Goal: Book appointment/travel/reservation

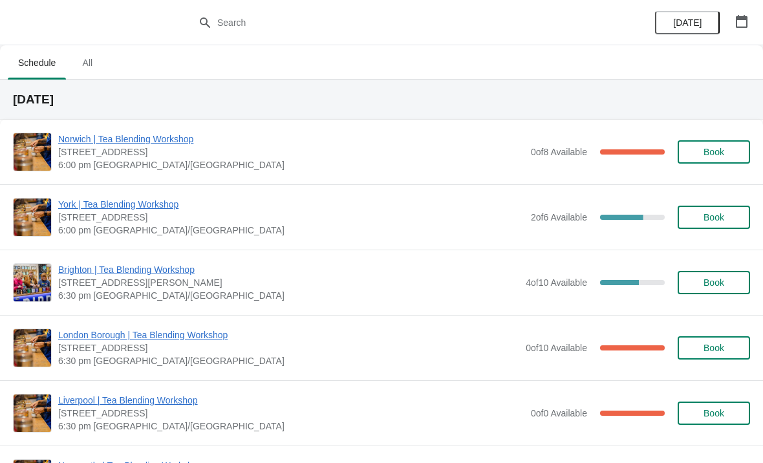
click at [705, 228] on button "Book" at bounding box center [714, 217] width 72 height 23
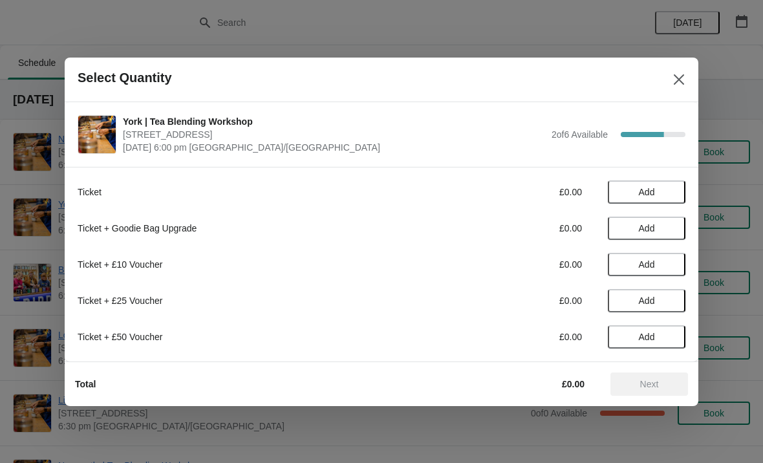
click at [644, 187] on span "Add" at bounding box center [647, 192] width 16 height 10
click at [661, 380] on span "Next" at bounding box center [649, 384] width 57 height 10
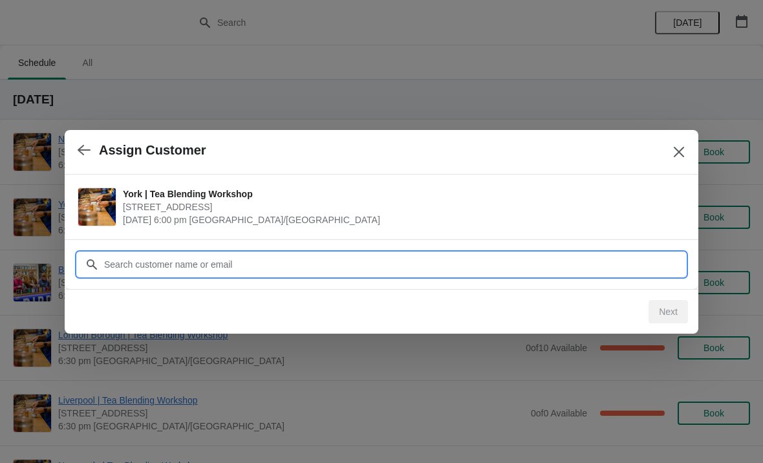
click at [652, 260] on input "Customer" at bounding box center [394, 264] width 582 height 23
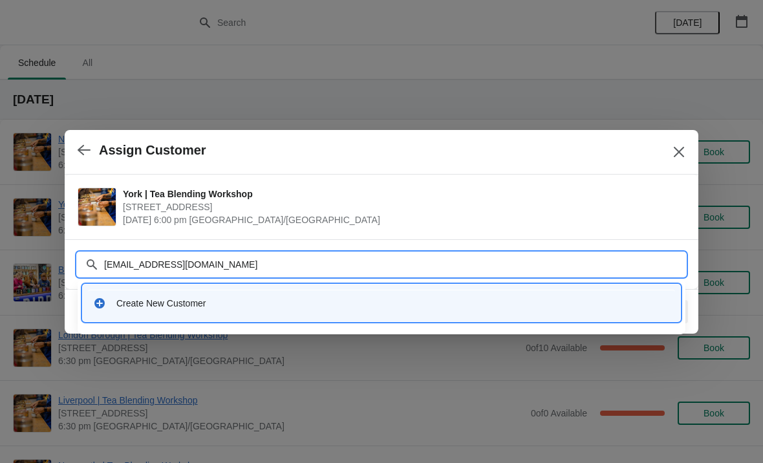
type input "[EMAIL_ADDRESS][DOMAIN_NAME]"
click at [530, 310] on div "Create New Customer" at bounding box center [381, 303] width 587 height 27
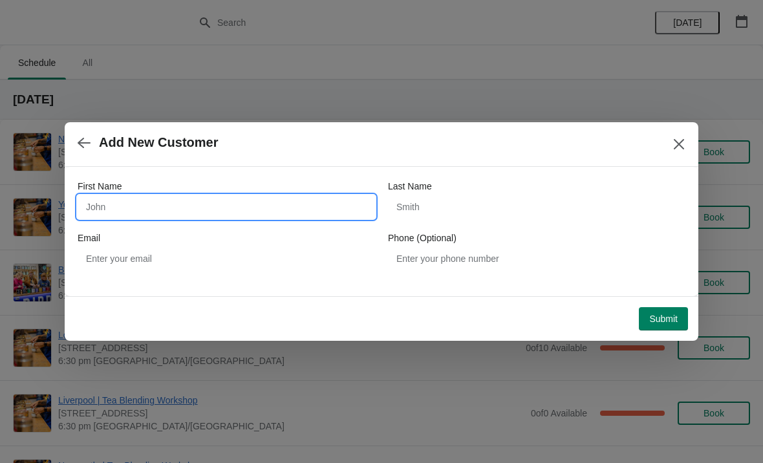
click at [259, 198] on input "First Name" at bounding box center [226, 206] width 297 height 23
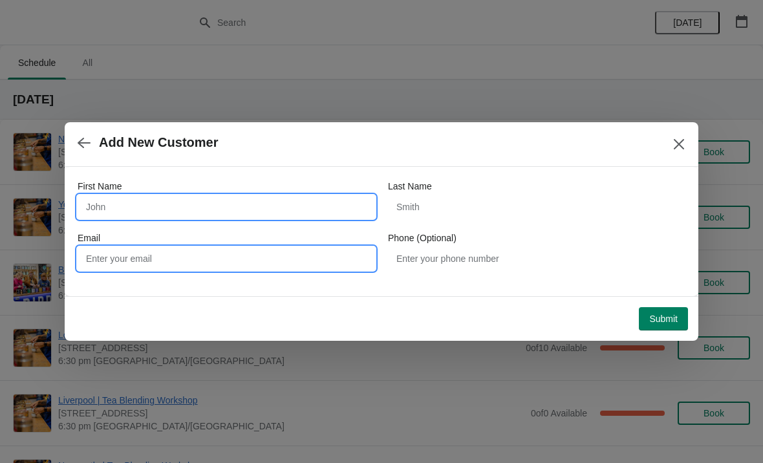
click at [308, 257] on input "Email" at bounding box center [226, 258] width 297 height 23
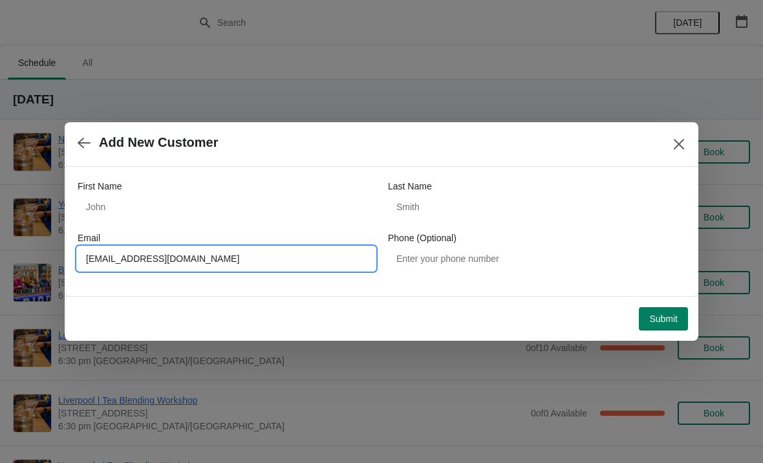
type input "[EMAIL_ADDRESS][DOMAIN_NAME]"
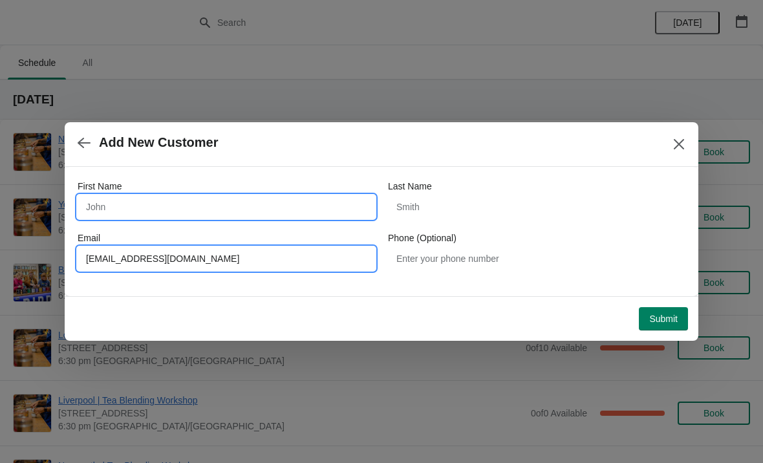
click at [319, 200] on input "First Name" at bounding box center [226, 206] width 297 height 23
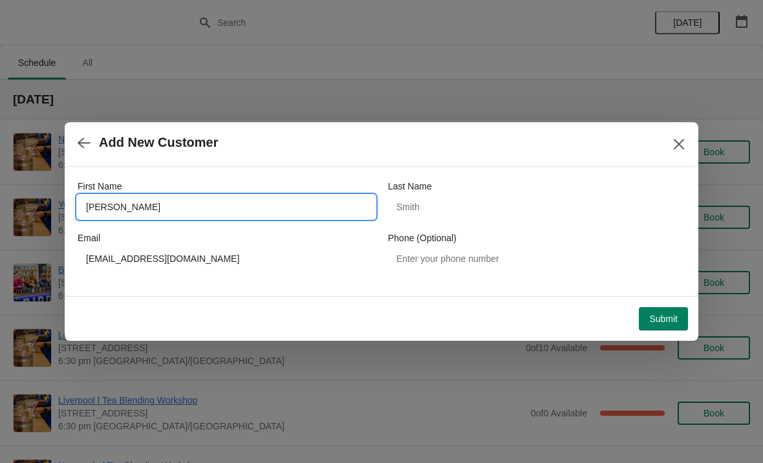
type input "[PERSON_NAME]"
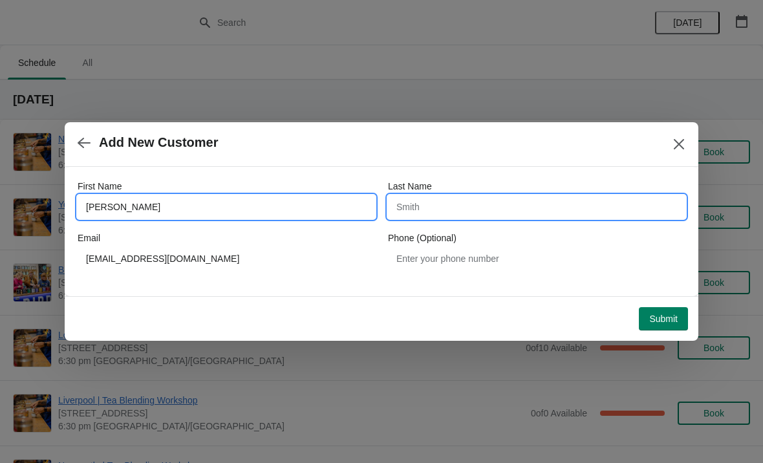
click at [519, 214] on input "Last Name" at bounding box center [536, 206] width 297 height 23
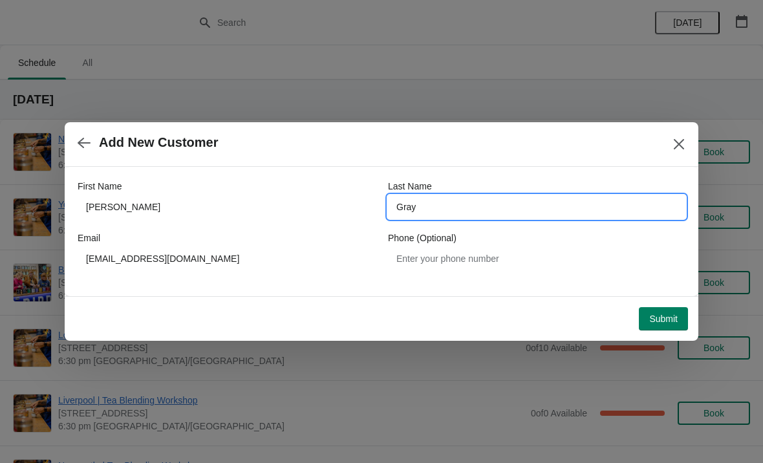
type input "Gray"
click at [663, 317] on span "Submit" at bounding box center [663, 319] width 28 height 10
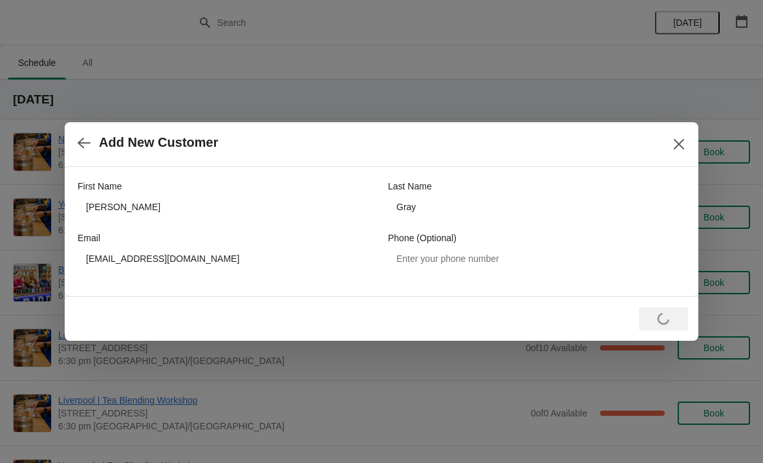
click at [93, 141] on button "button" at bounding box center [83, 142] width 23 height 25
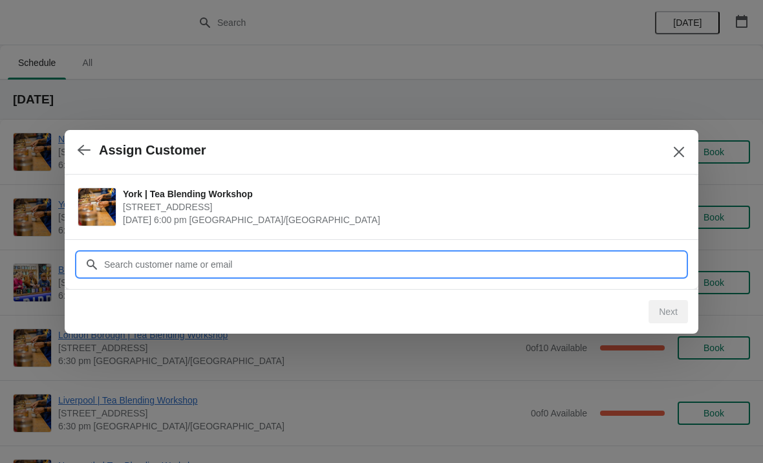
click at [493, 267] on input "Customer" at bounding box center [394, 264] width 582 height 23
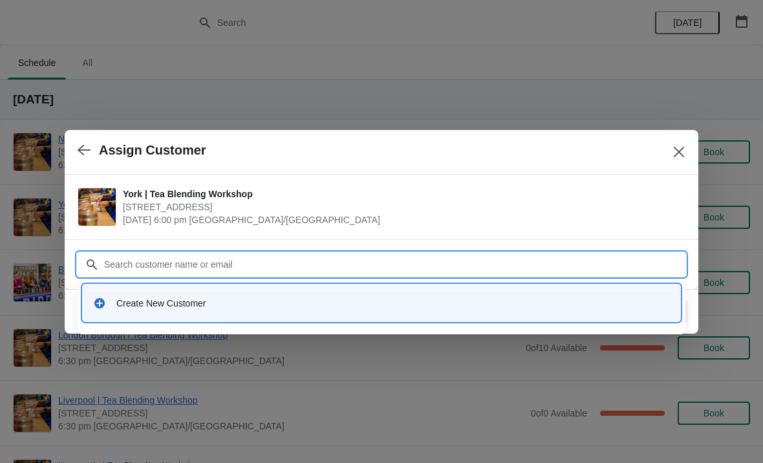
click at [436, 305] on div "Create New Customer" at bounding box center [392, 303] width 553 height 13
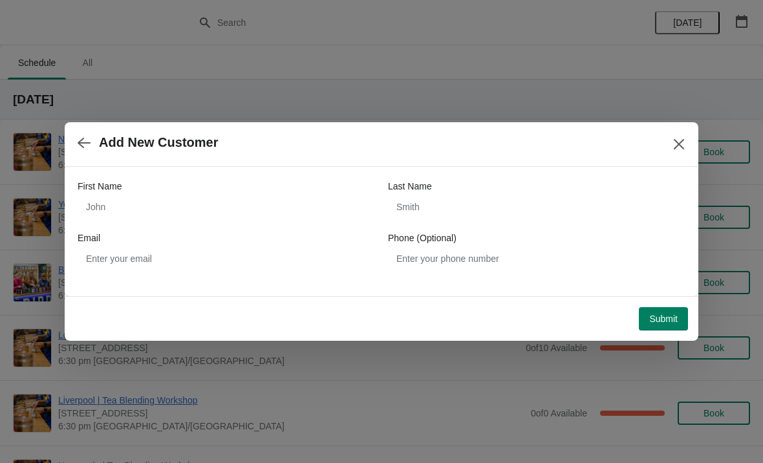
click at [667, 316] on span "Submit" at bounding box center [663, 319] width 28 height 10
click at [676, 145] on icon "Close" at bounding box center [678, 144] width 13 height 13
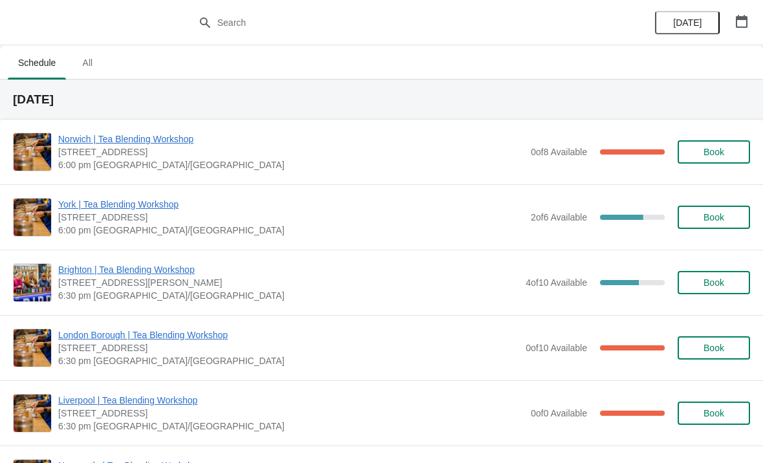
click at [696, 222] on span "Book" at bounding box center [713, 217] width 49 height 10
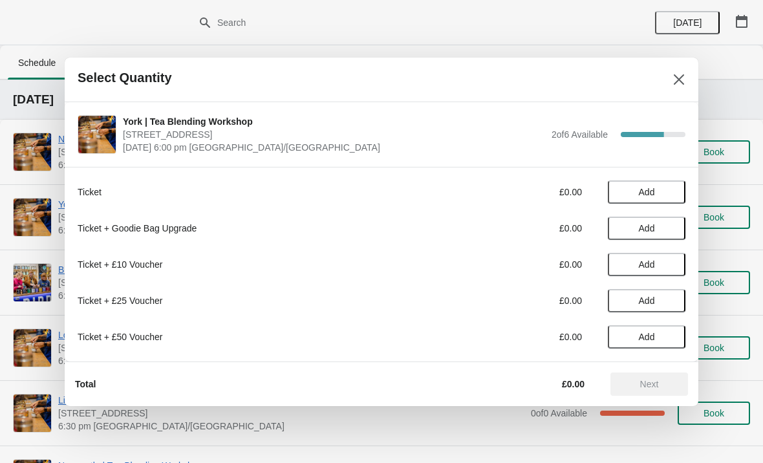
click at [639, 191] on span "Add" at bounding box center [647, 192] width 16 height 10
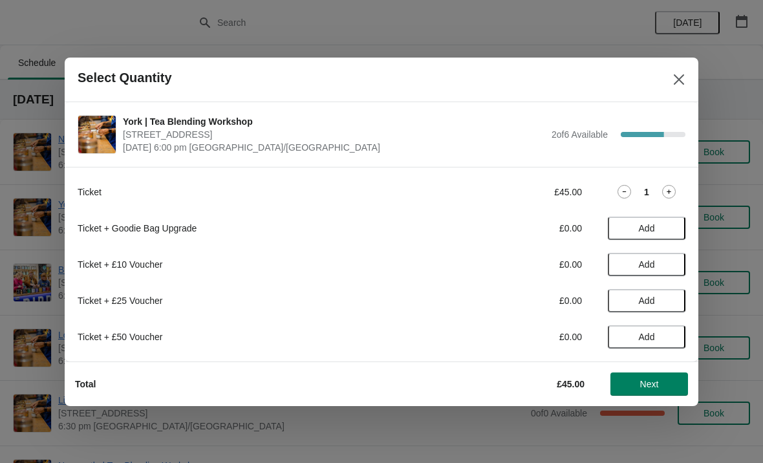
click at [658, 380] on span "Next" at bounding box center [649, 384] width 19 height 10
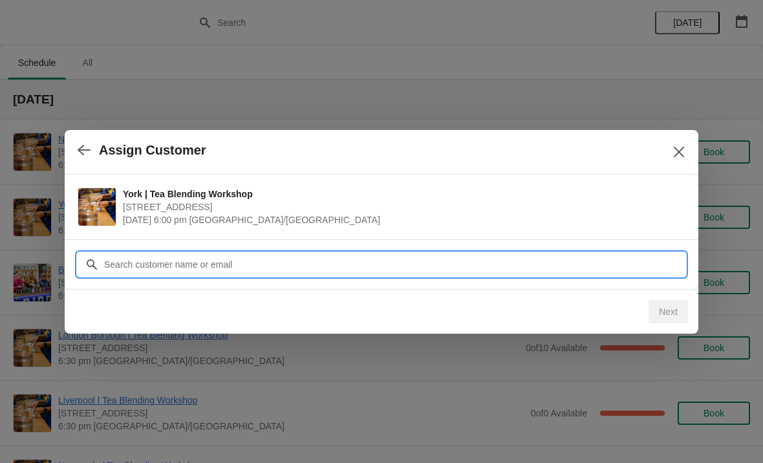
click at [140, 253] on input "Customer" at bounding box center [394, 264] width 582 height 23
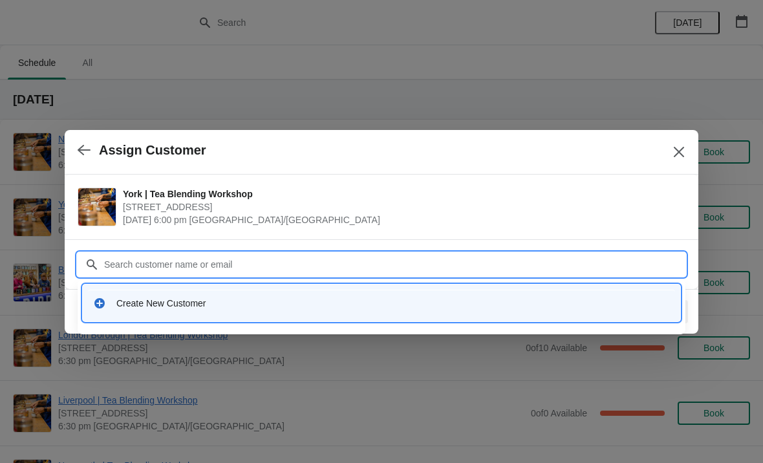
click at [118, 297] on div "Create New Customer" at bounding box center [392, 303] width 553 height 13
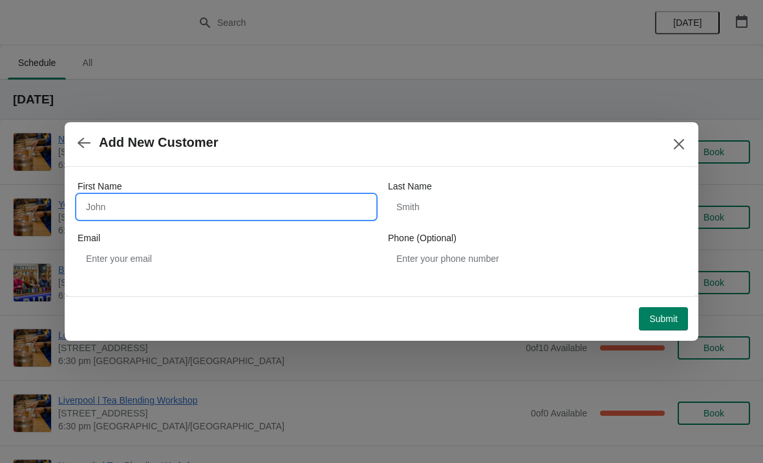
click at [131, 204] on input "First Name" at bounding box center [226, 206] width 297 height 23
type input "[PERSON_NAME]"
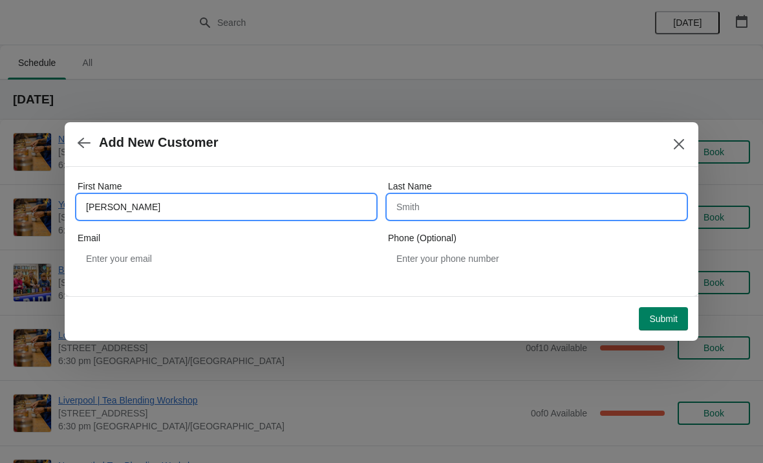
click at [491, 197] on input "Last Name" at bounding box center [536, 206] width 297 height 23
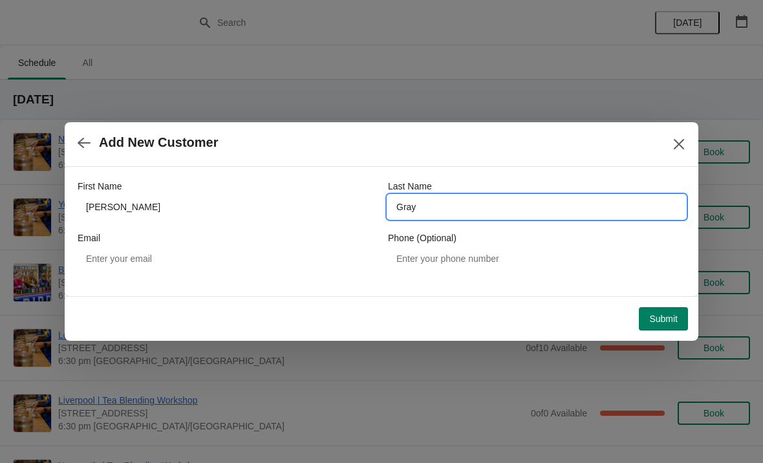
type input "Gray"
click at [305, 242] on div "Email" at bounding box center [226, 237] width 297 height 13
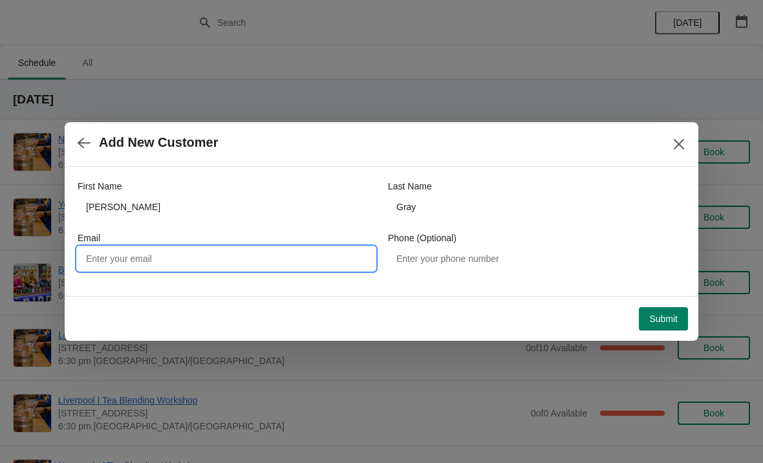
click at [338, 258] on input "Email" at bounding box center [226, 258] width 297 height 23
type input "[EMAIL_ADDRESS][DOMAIN_NAME]"
click at [673, 316] on span "Submit" at bounding box center [663, 319] width 28 height 10
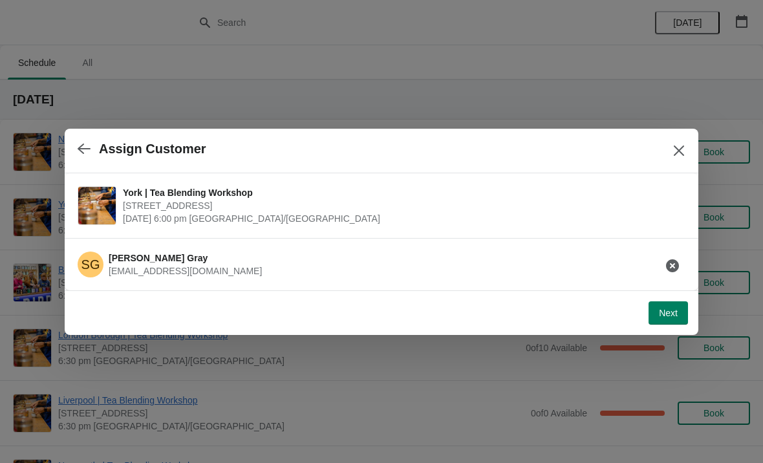
click at [661, 316] on span "Next" at bounding box center [668, 313] width 19 height 10
select select "No"
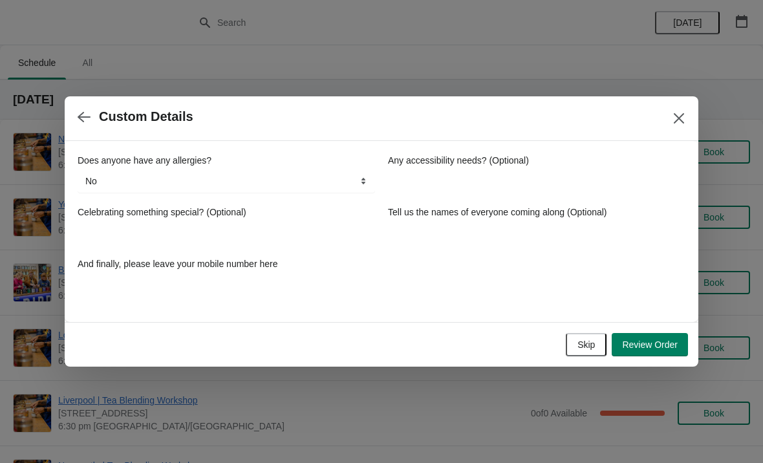
click at [656, 339] on span "Review Order" at bounding box center [650, 344] width 56 height 10
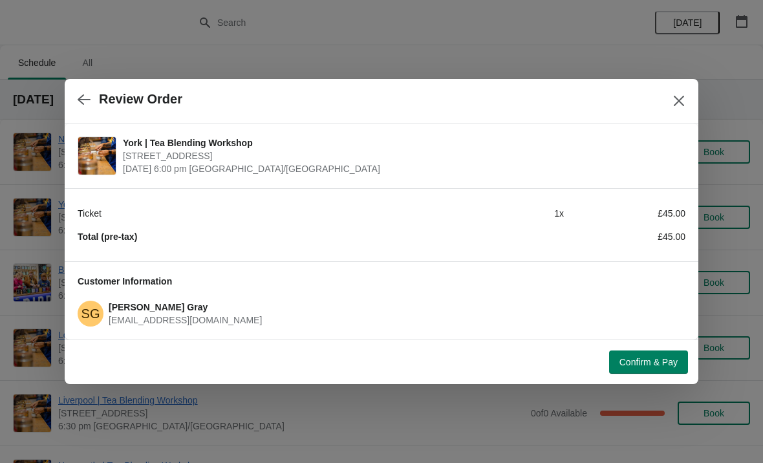
click at [659, 366] on span "Confirm & Pay" at bounding box center [648, 362] width 58 height 10
